Goal: Task Accomplishment & Management: Complete application form

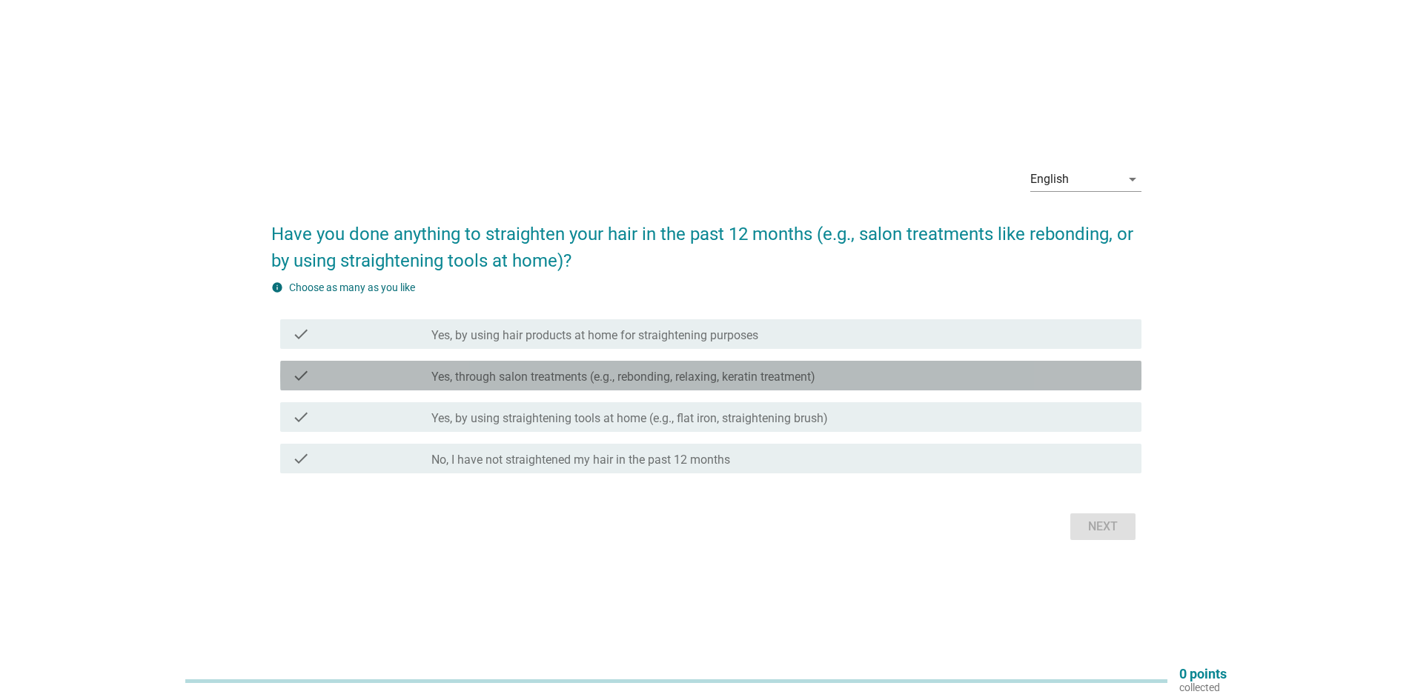
click at [577, 371] on label "Yes, through salon treatments (e.g., rebonding, relaxing, keratin treatment)" at bounding box center [623, 377] width 384 height 15
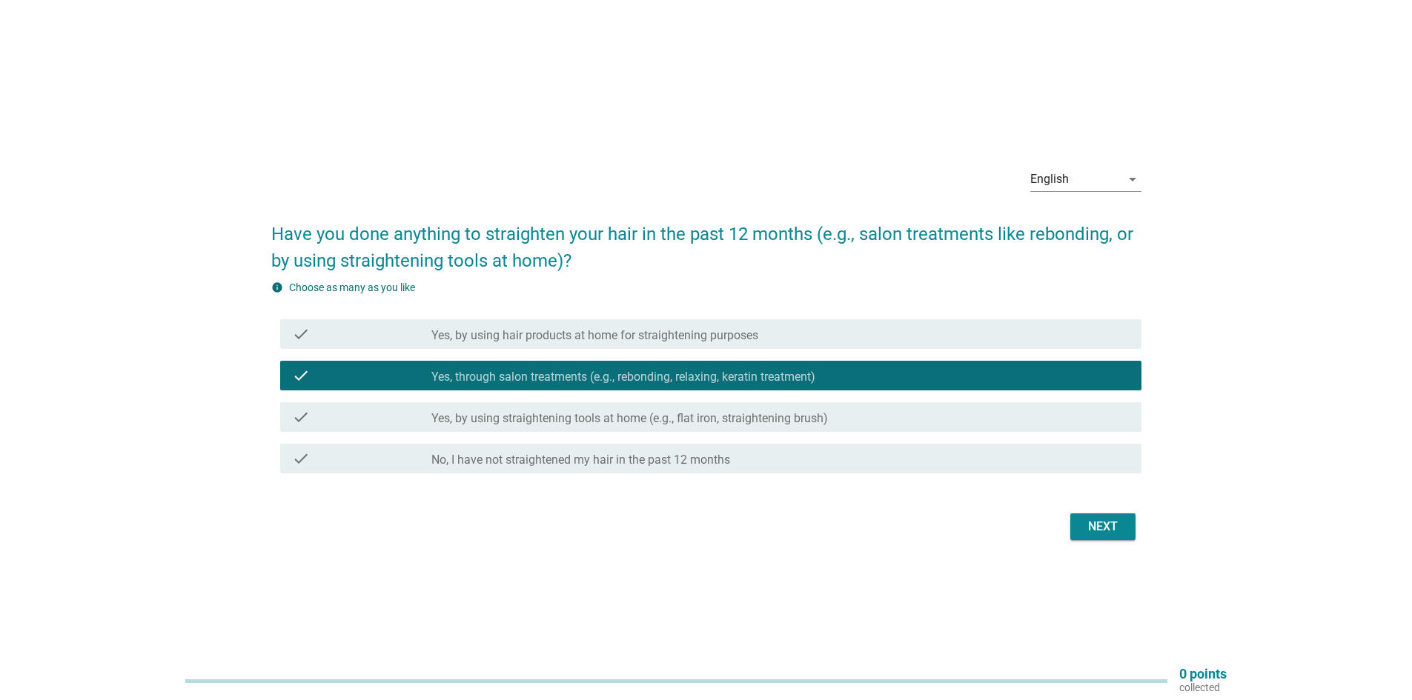
click at [605, 411] on div "check_box_outline_blank Yes, by using straightening tools at home (e.g., flat i…" at bounding box center [780, 417] width 698 height 18
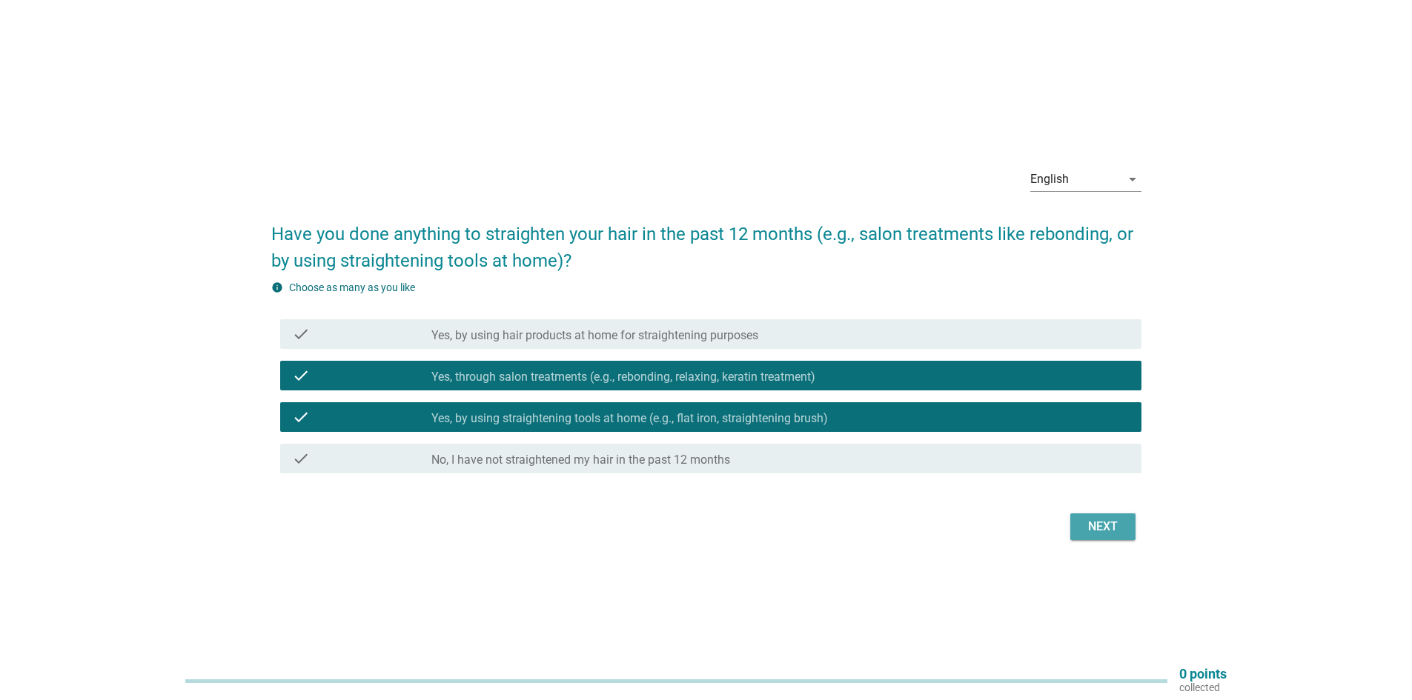
click at [1099, 524] on div "Next" at bounding box center [1102, 527] width 41 height 18
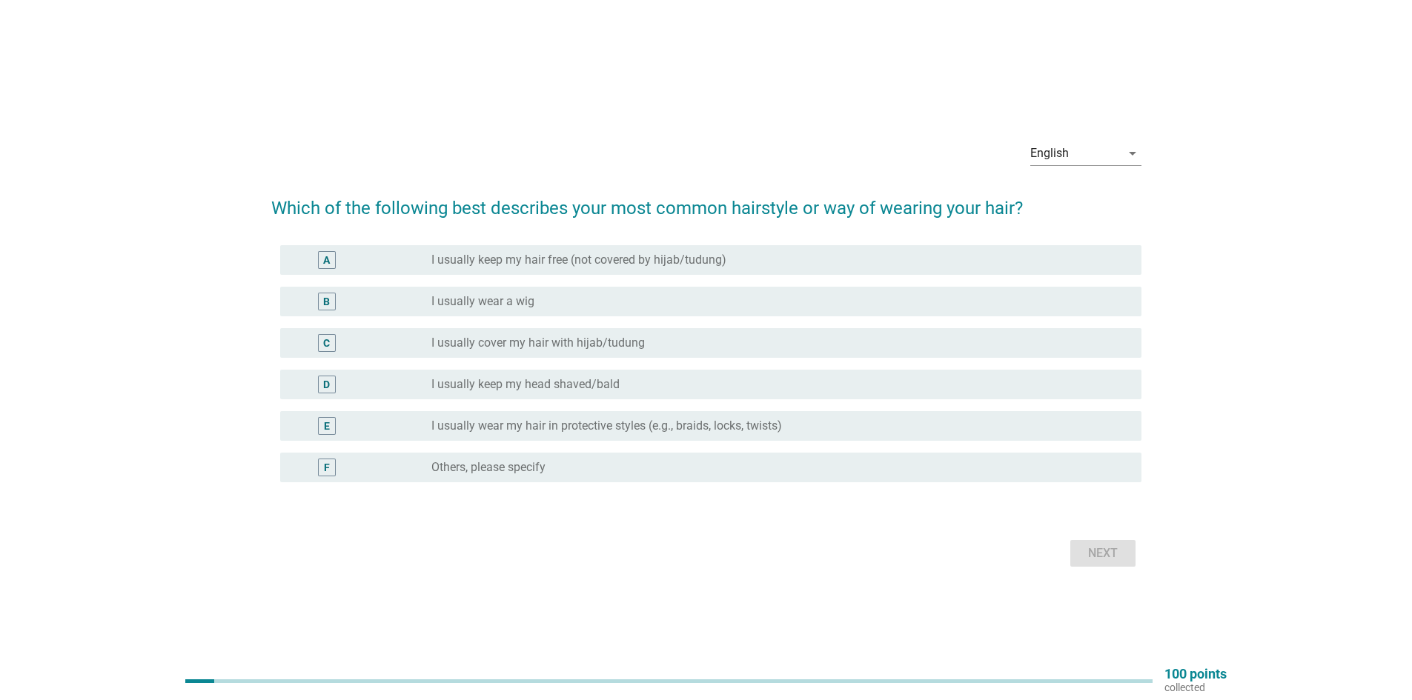
click at [572, 250] on div "A radio_button_unchecked I usually keep my hair free (not covered by hijab/tudu…" at bounding box center [710, 260] width 861 height 30
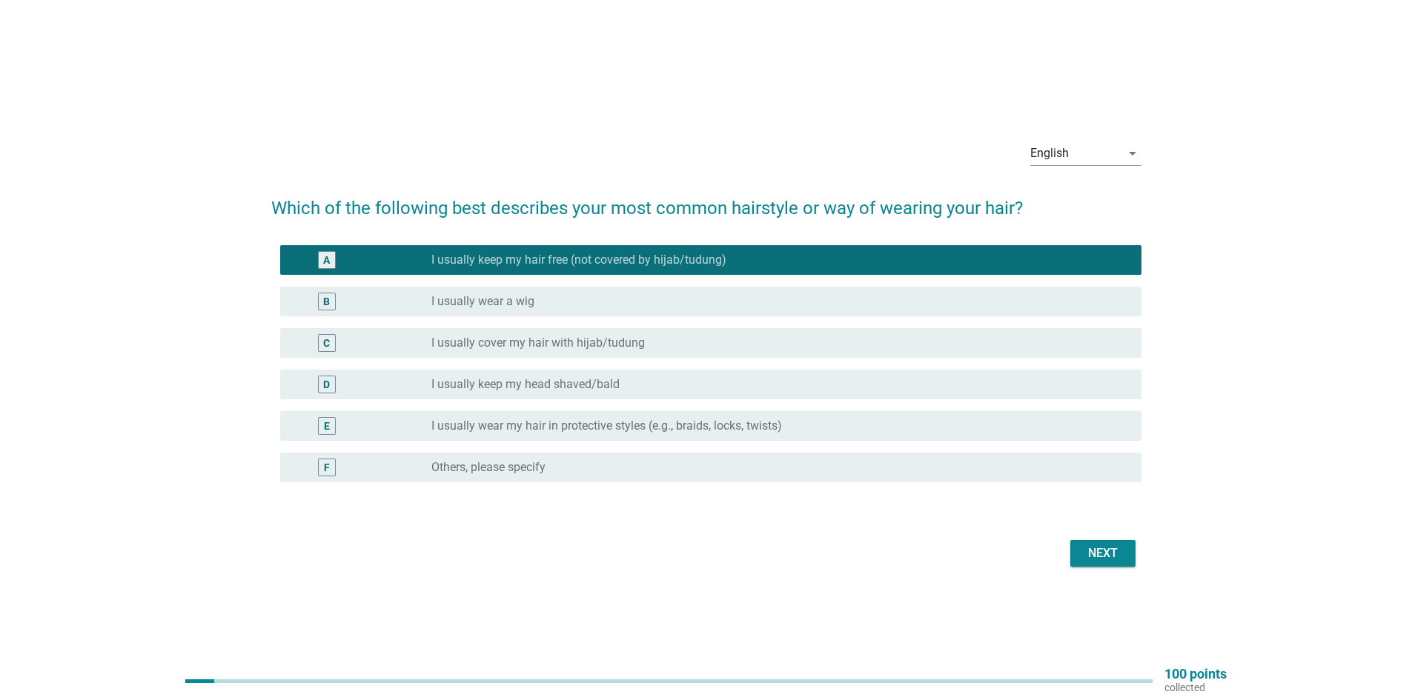
click at [1089, 557] on div "Next" at bounding box center [1102, 554] width 41 height 18
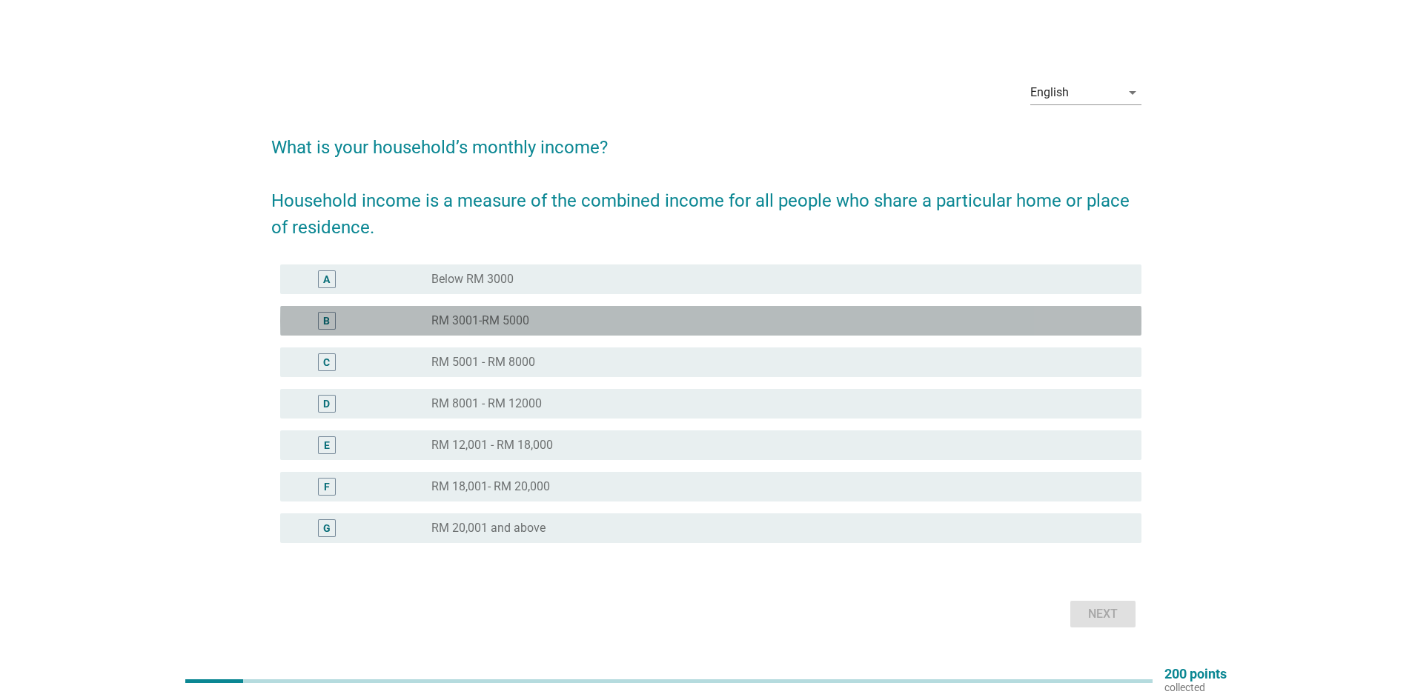
click at [465, 315] on label "RM 3001-RM 5000" at bounding box center [480, 320] width 98 height 15
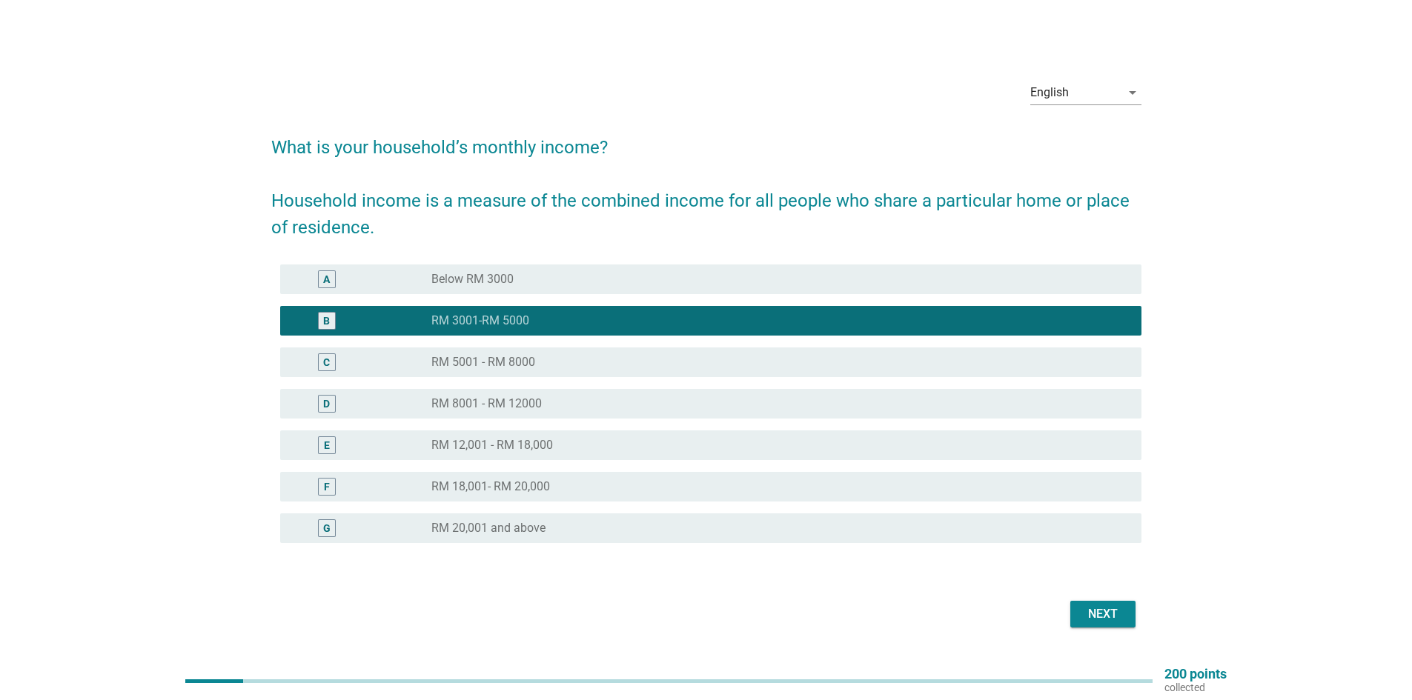
click at [1097, 620] on div "Next" at bounding box center [1102, 614] width 41 height 18
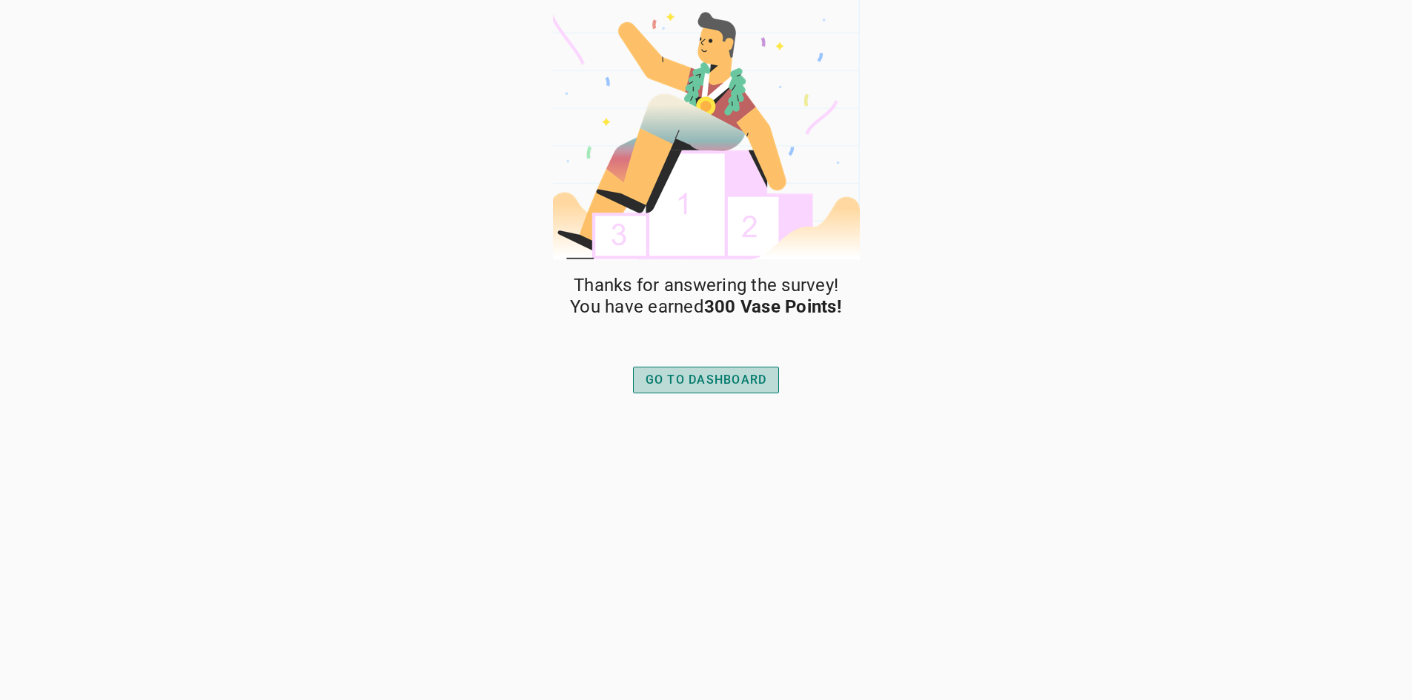
click at [711, 376] on div "GO TO DASHBOARD" at bounding box center [706, 380] width 122 height 18
